Goal: Transaction & Acquisition: Purchase product/service

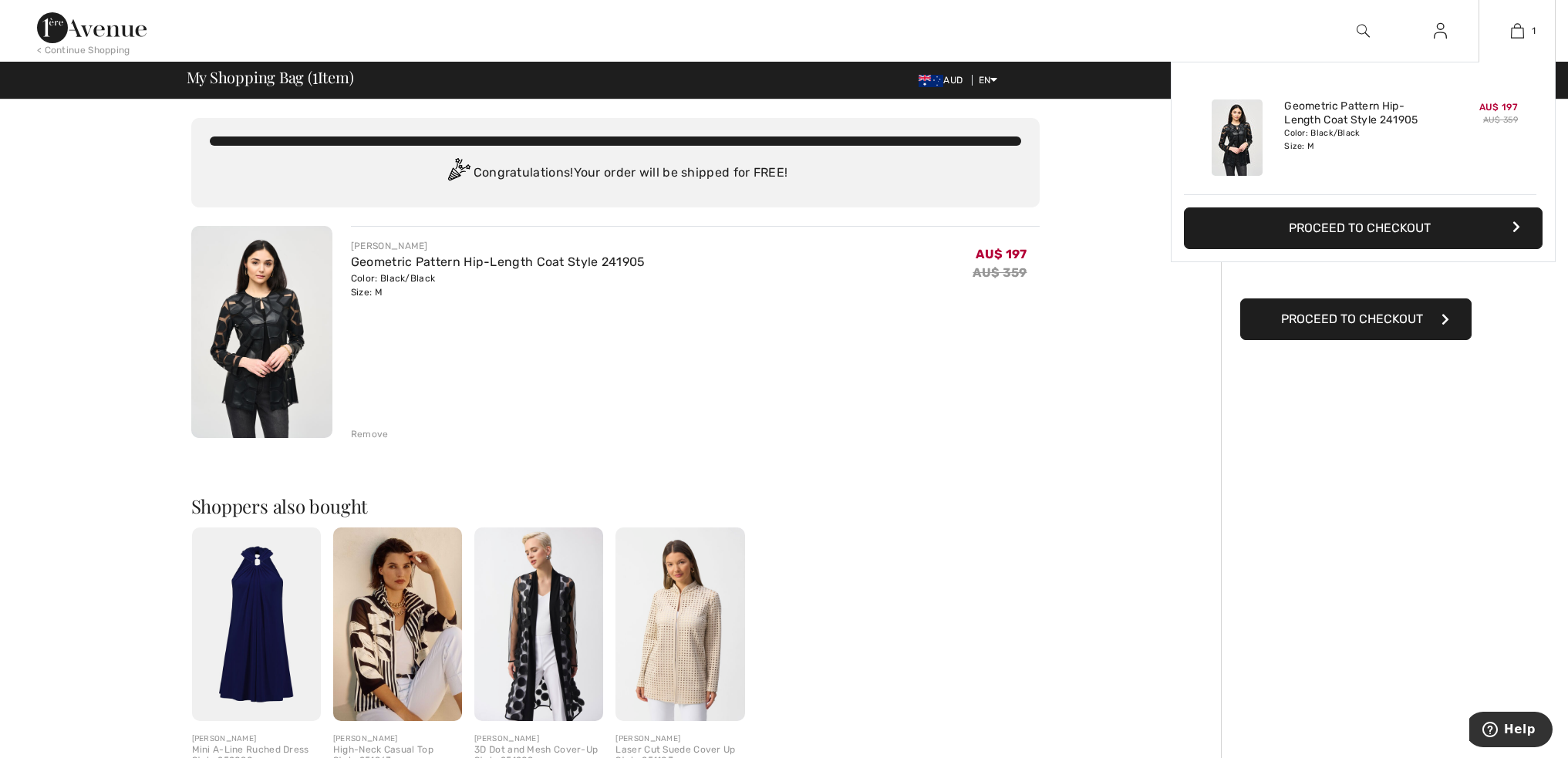
click at [1496, 113] on span "AU$ 197" at bounding box center [1498, 107] width 38 height 11
click at [1226, 143] on img at bounding box center [1236, 138] width 51 height 77
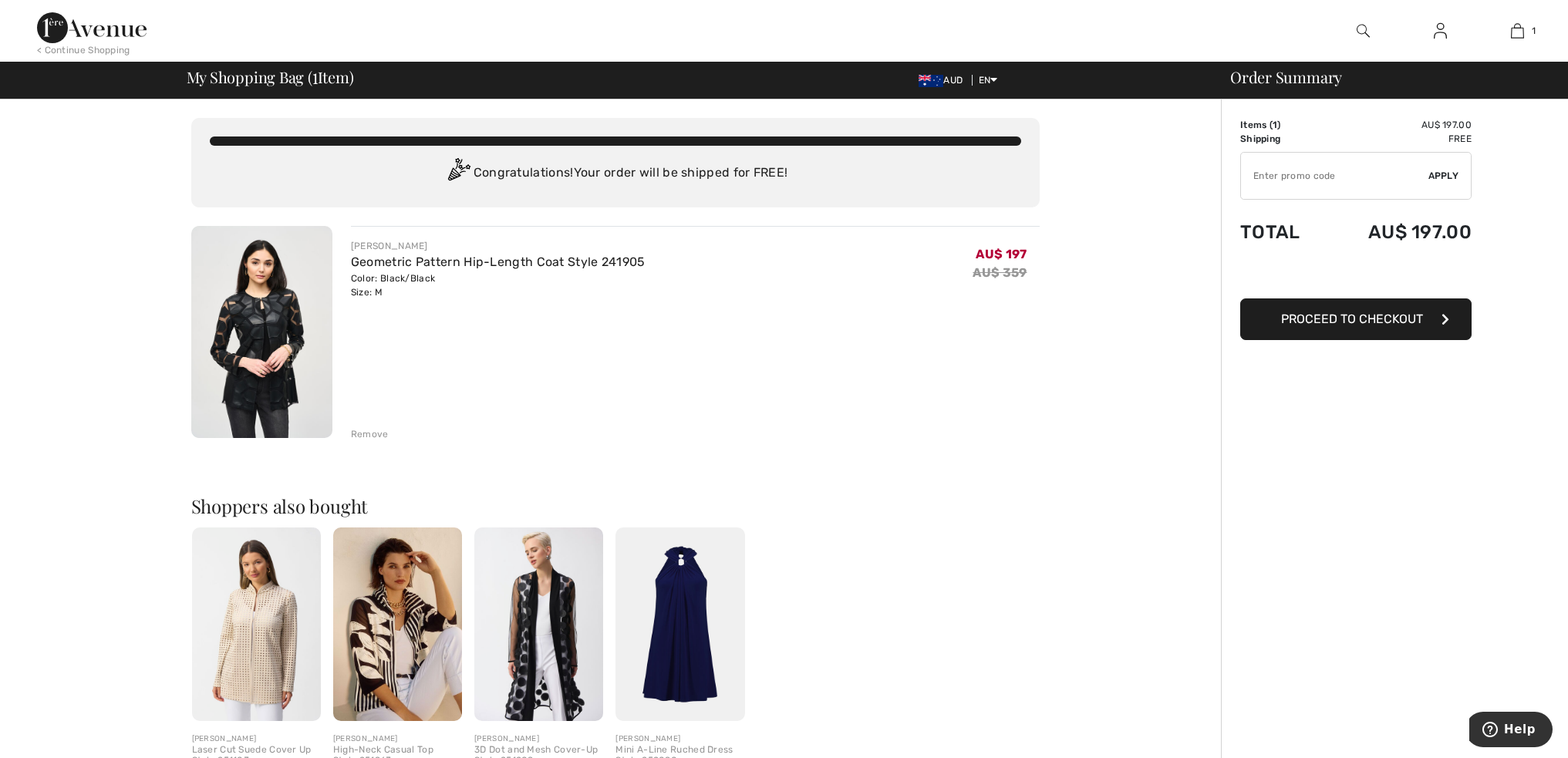
click at [1266, 129] on td "Items ( 1 )" at bounding box center [1282, 125] width 84 height 14
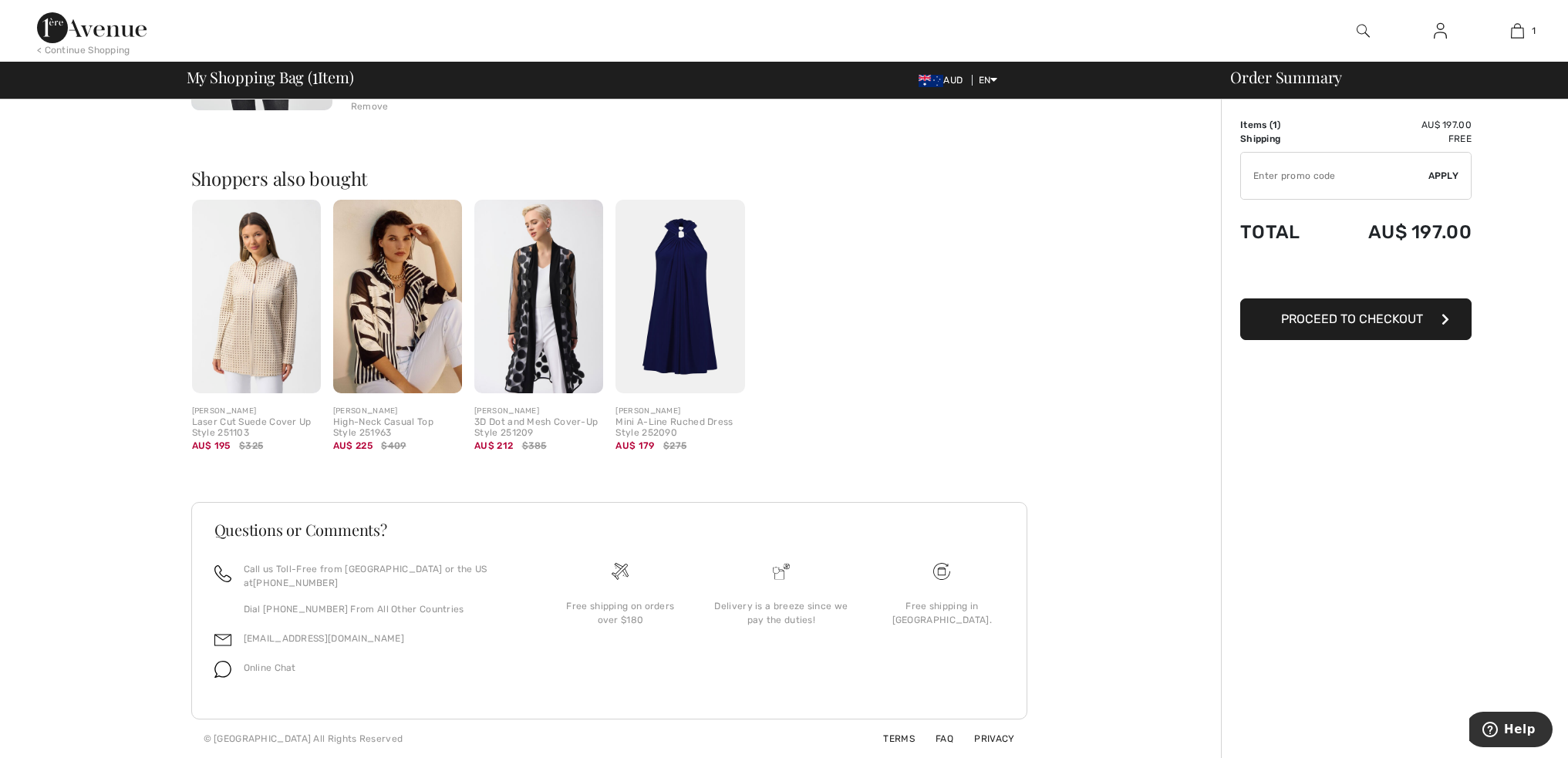
scroll to position [409, 0]
drag, startPoint x: 1510, startPoint y: 730, endPoint x: 1500, endPoint y: 713, distance: 19.7
click at [1511, 728] on span "Help" at bounding box center [1520, 730] width 32 height 14
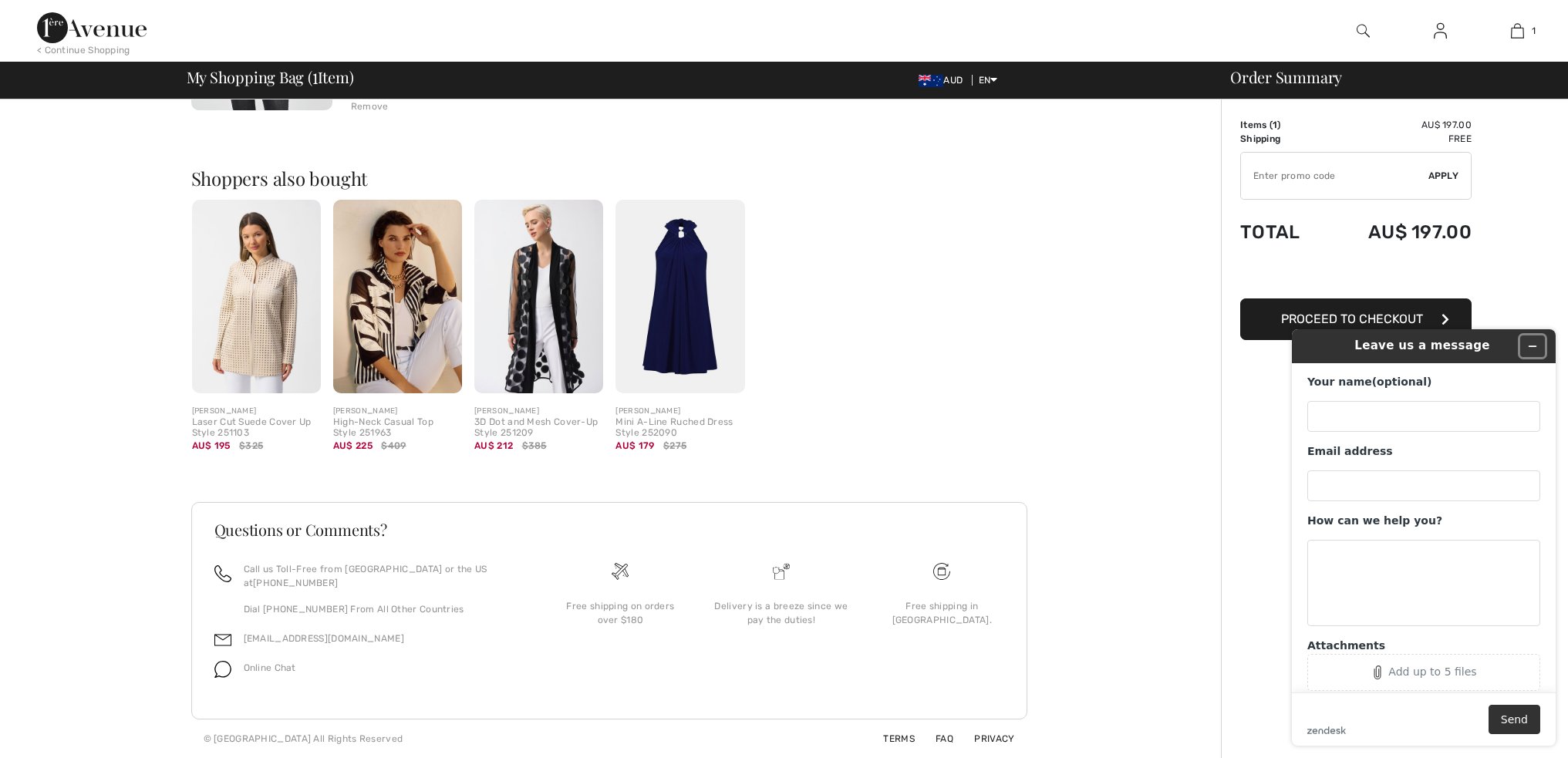
click at [1535, 335] on button "Minimize widget" at bounding box center [1532, 346] width 25 height 21
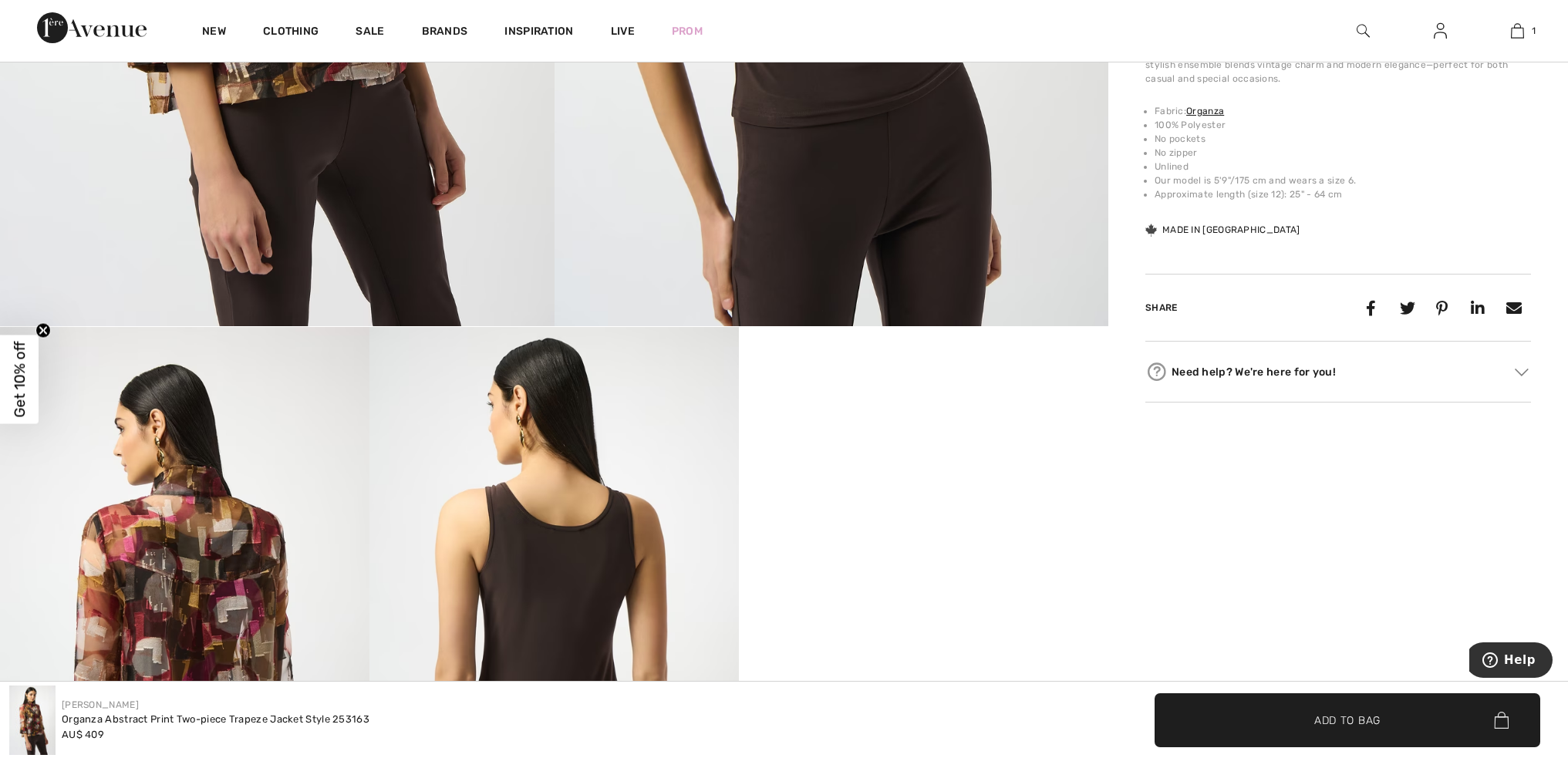
scroll to position [540, 0]
